Goal: Find specific page/section: Find specific page/section

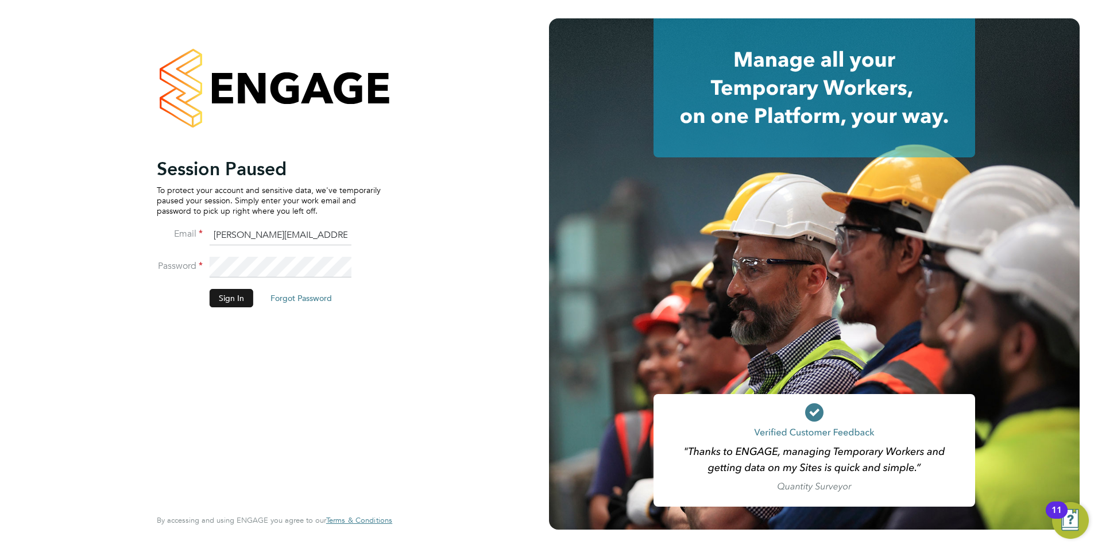
click at [214, 296] on button "Sign In" at bounding box center [232, 298] width 44 height 18
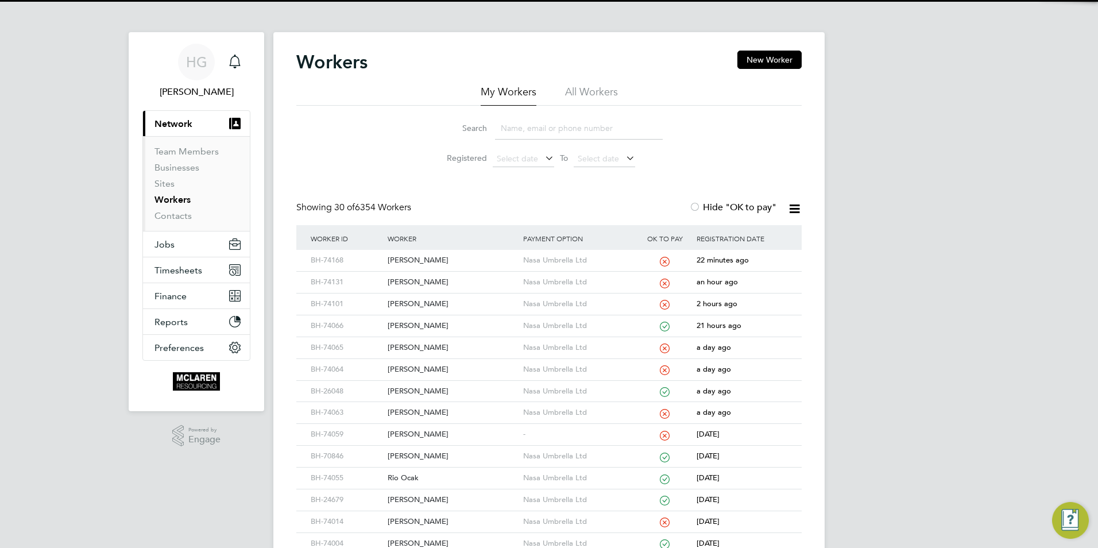
click at [539, 123] on input at bounding box center [579, 128] width 168 height 22
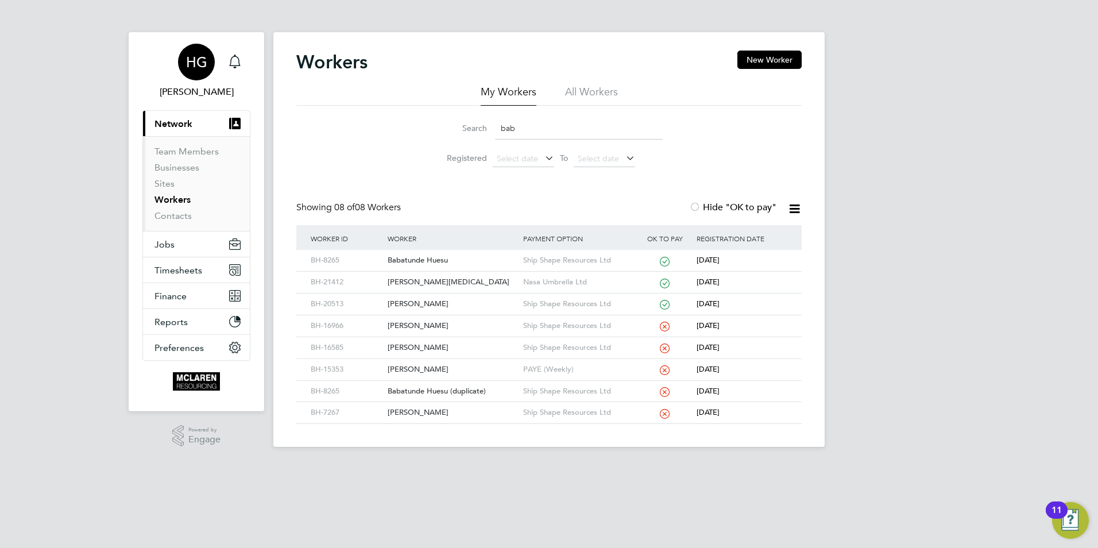
type input "bab"
